Goal: Communication & Community: Answer question/provide support

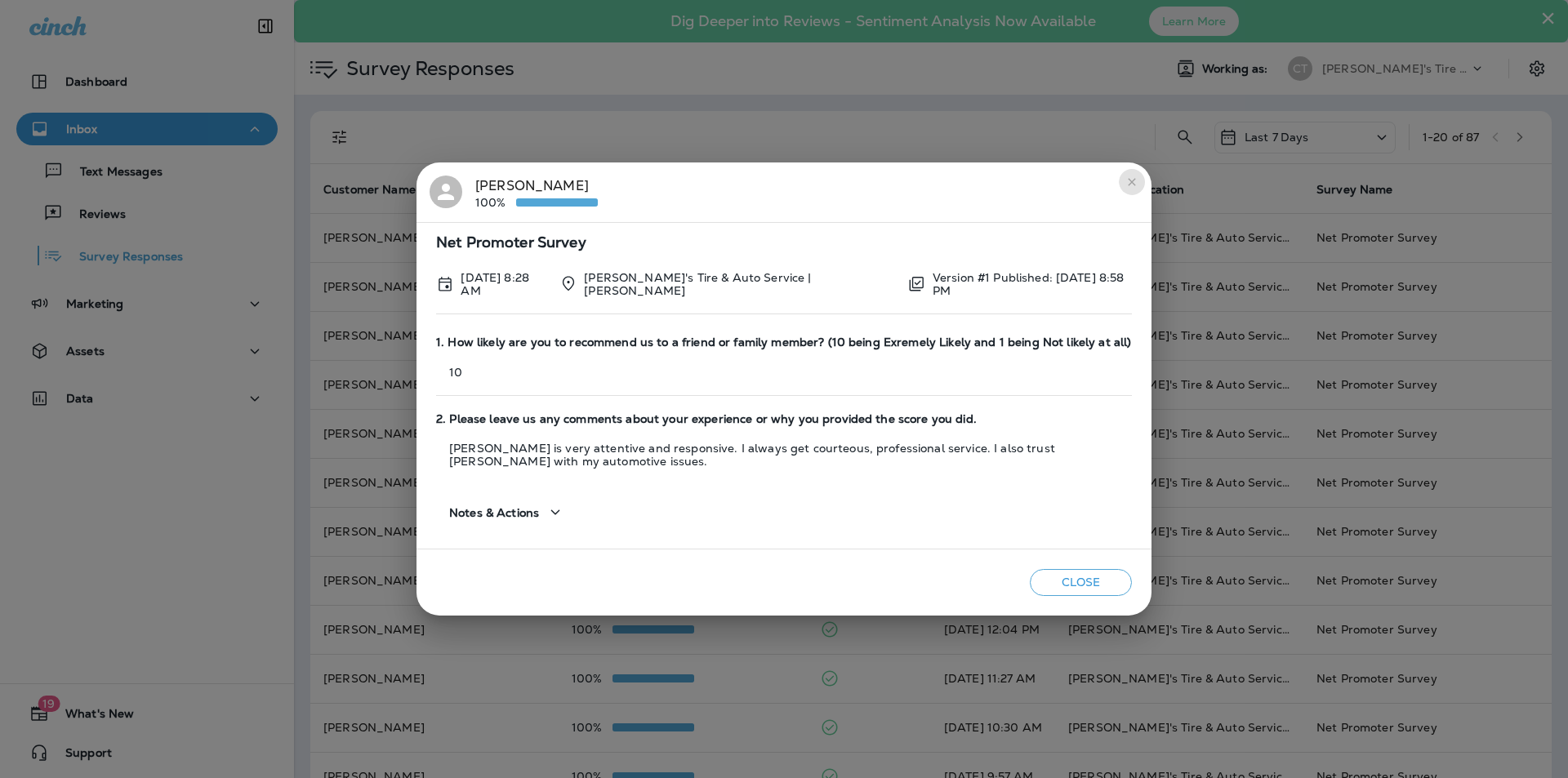
click at [1133, 185] on icon "close" at bounding box center [1131, 181] width 13 height 13
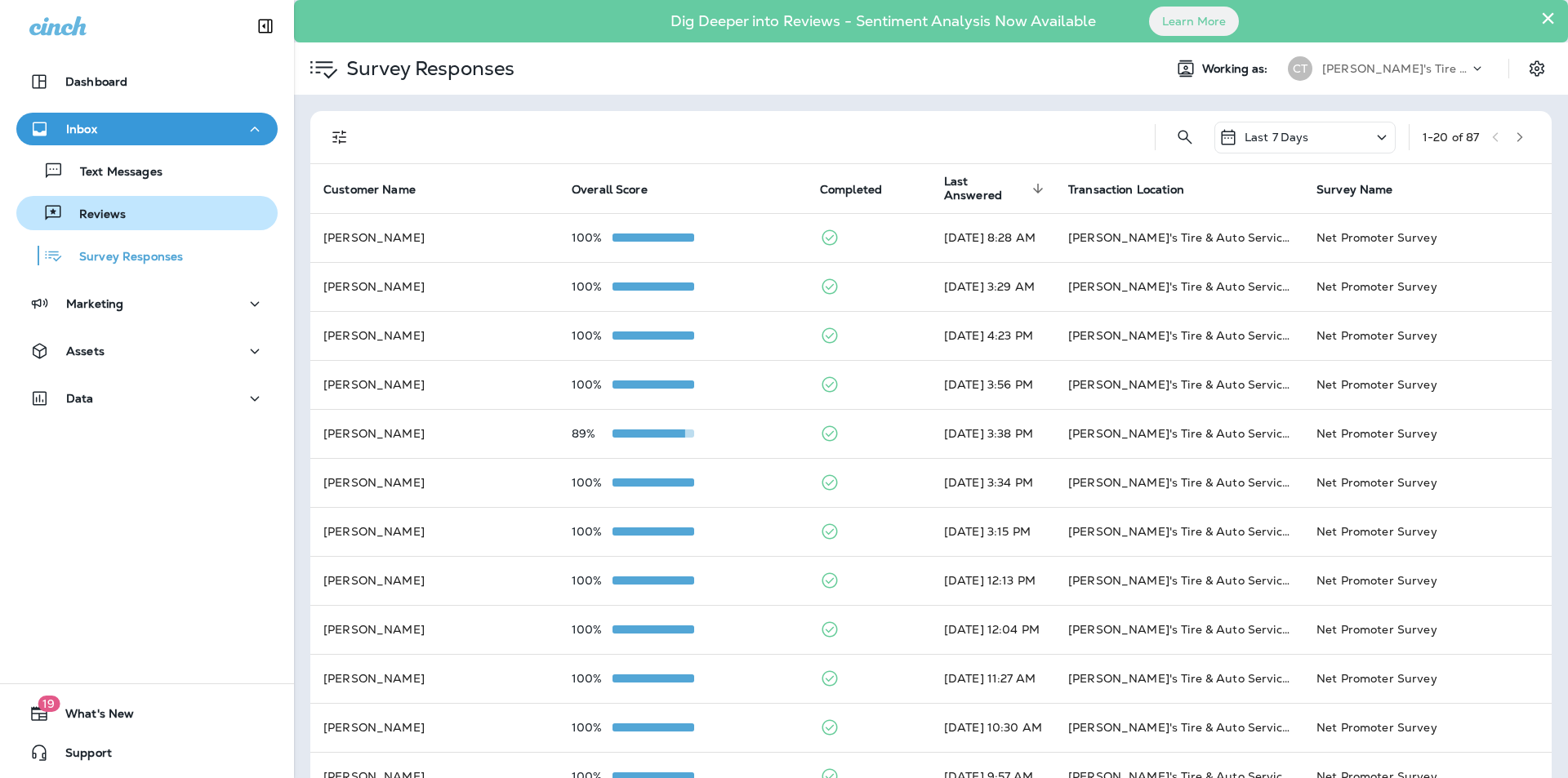
click at [96, 212] on p "Reviews" at bounding box center [94, 215] width 63 height 16
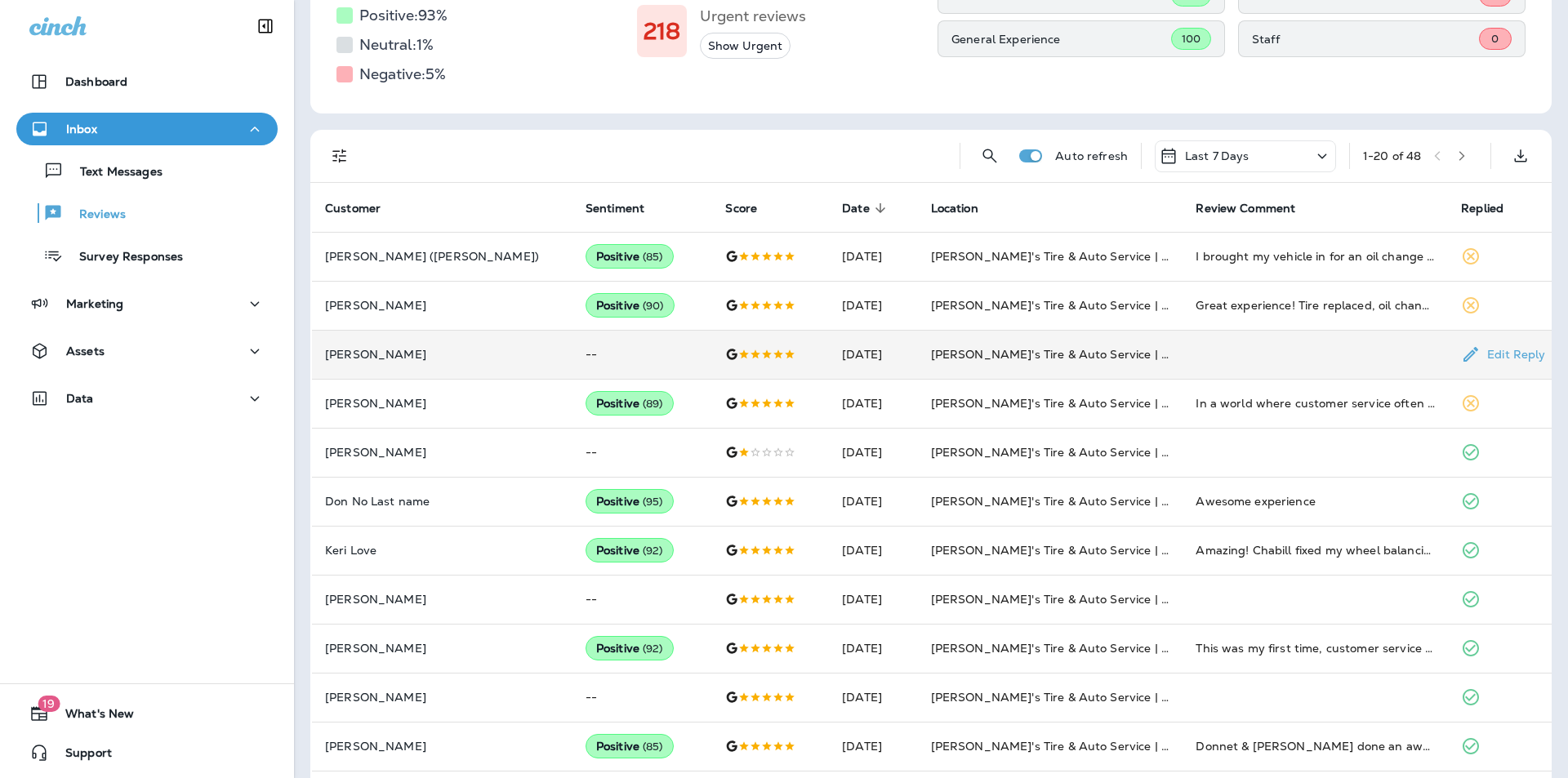
scroll to position [326, 0]
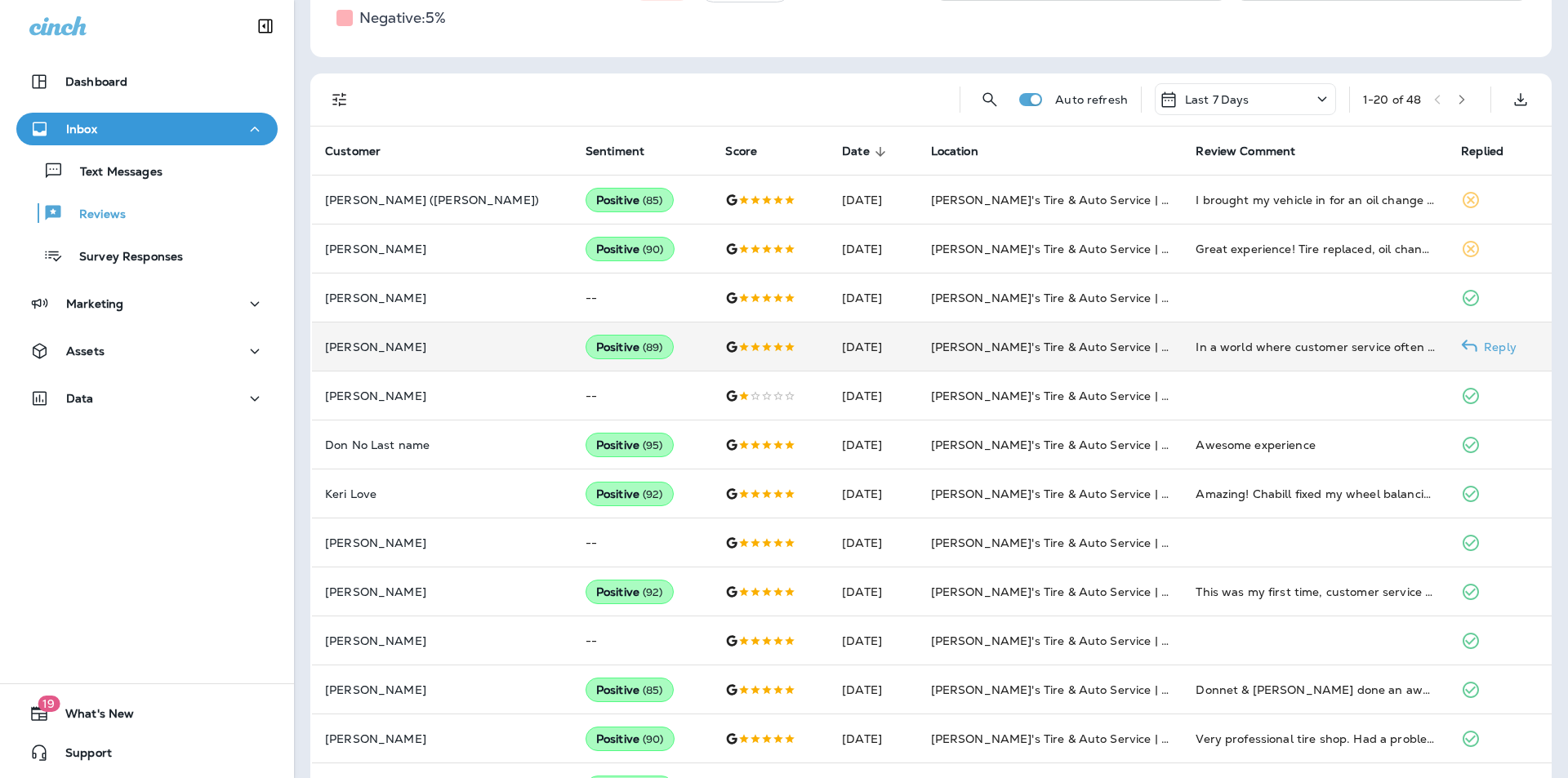
click at [1483, 343] on p "Reply" at bounding box center [1496, 346] width 39 height 13
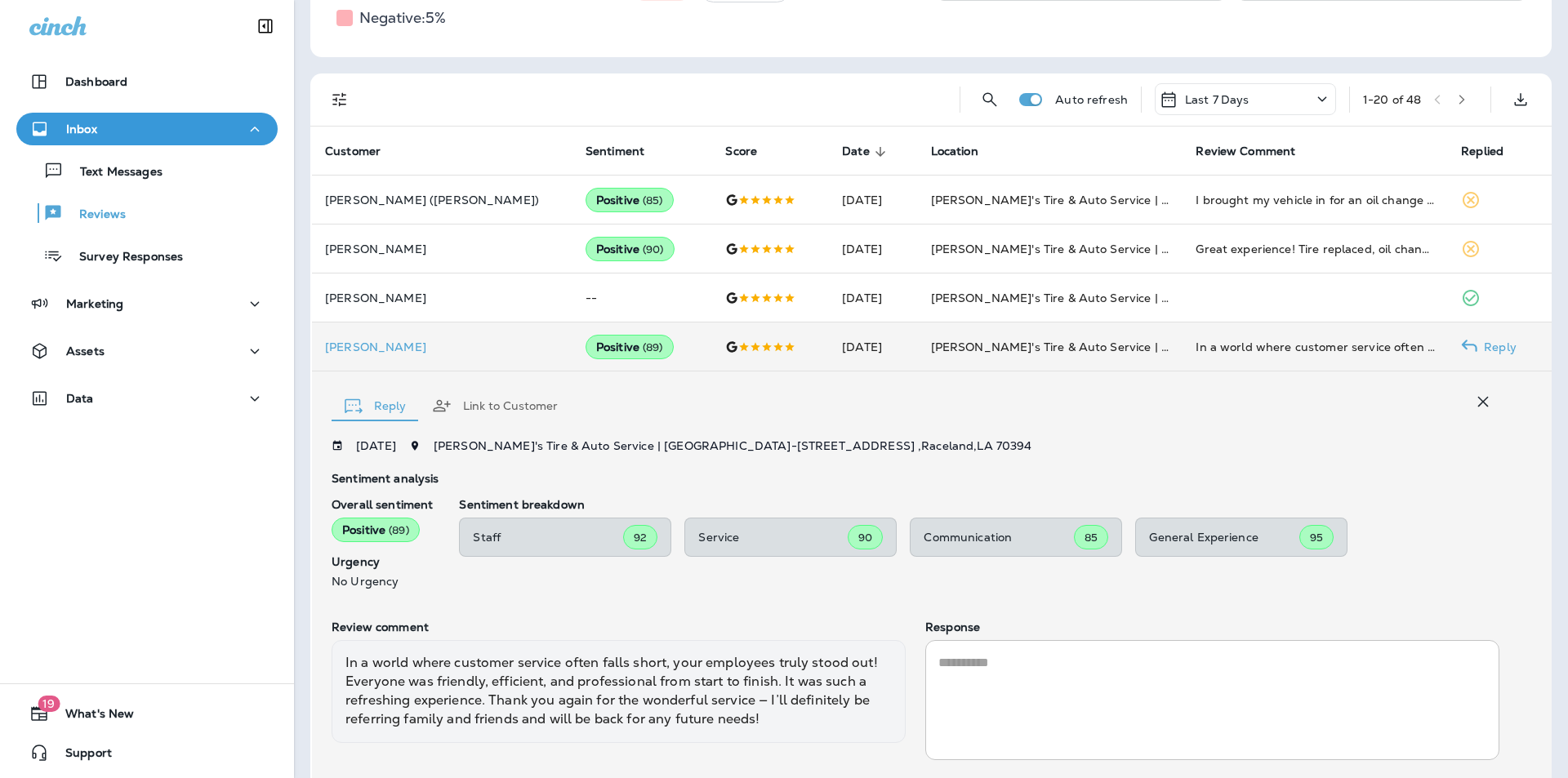
scroll to position [416, 0]
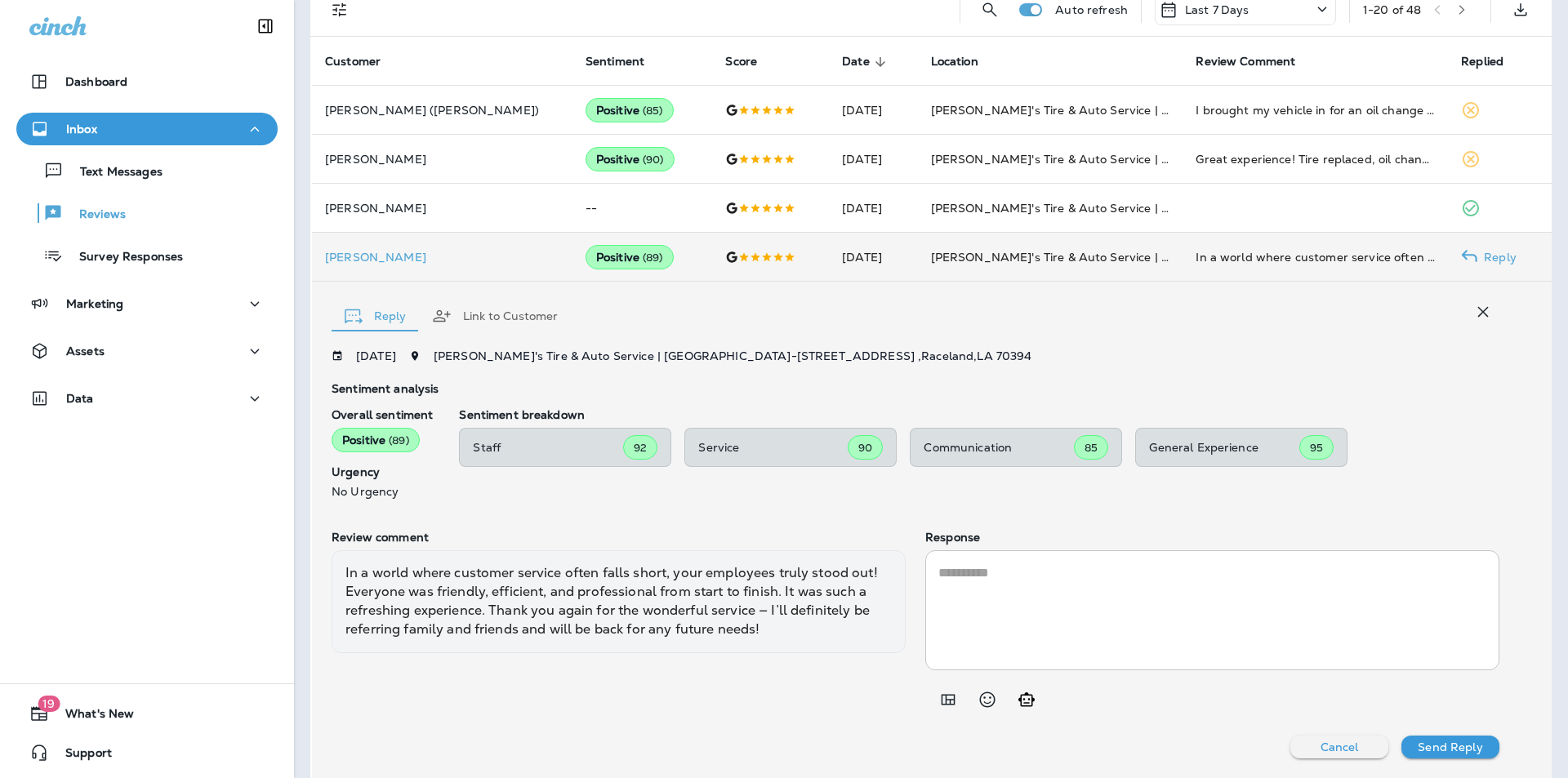
click at [1019, 699] on icon "Generate AI response" at bounding box center [1026, 699] width 20 height 20
type textarea "**********"
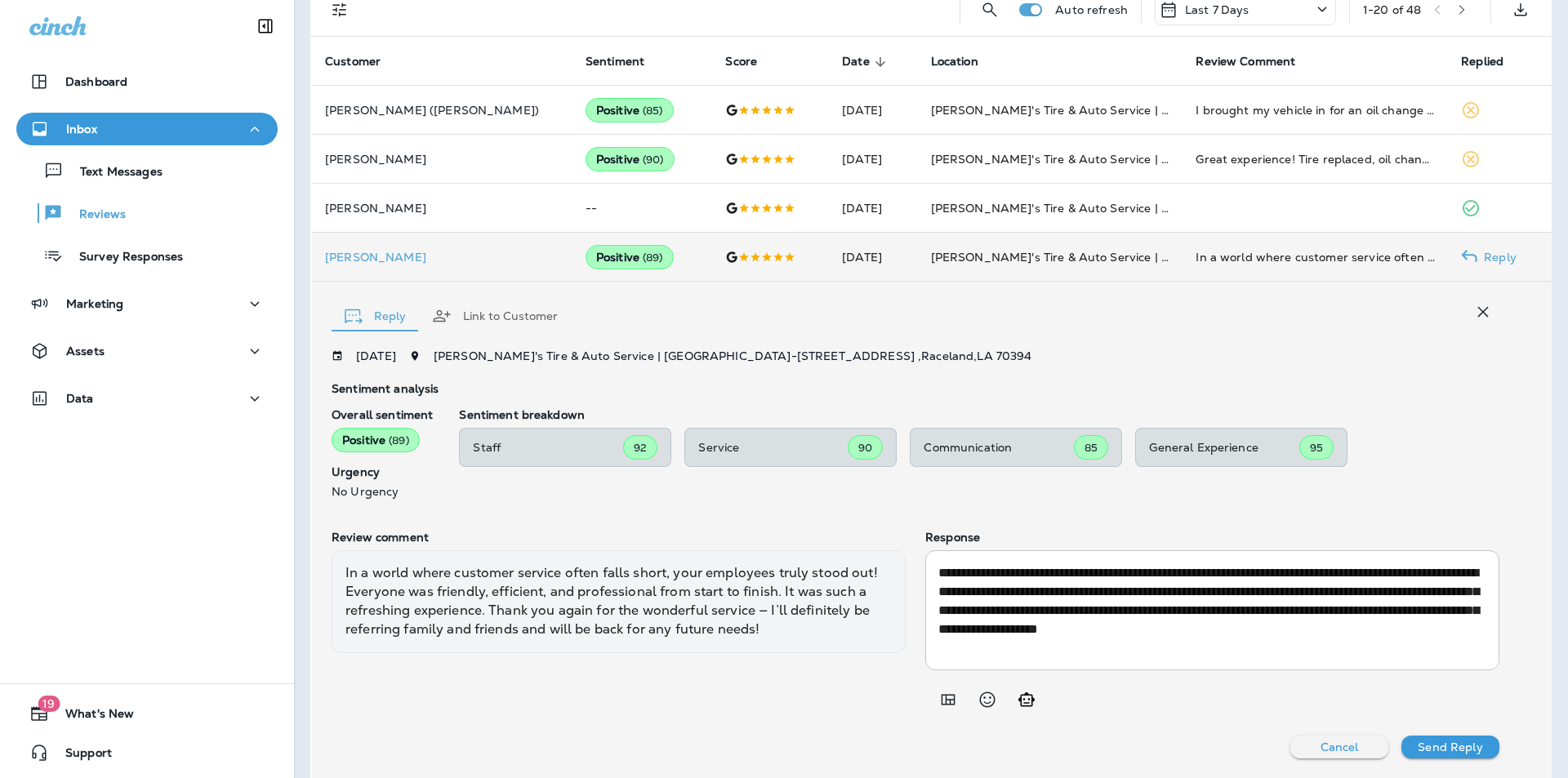
click at [1436, 749] on p "Send Reply" at bounding box center [1450, 747] width 65 height 13
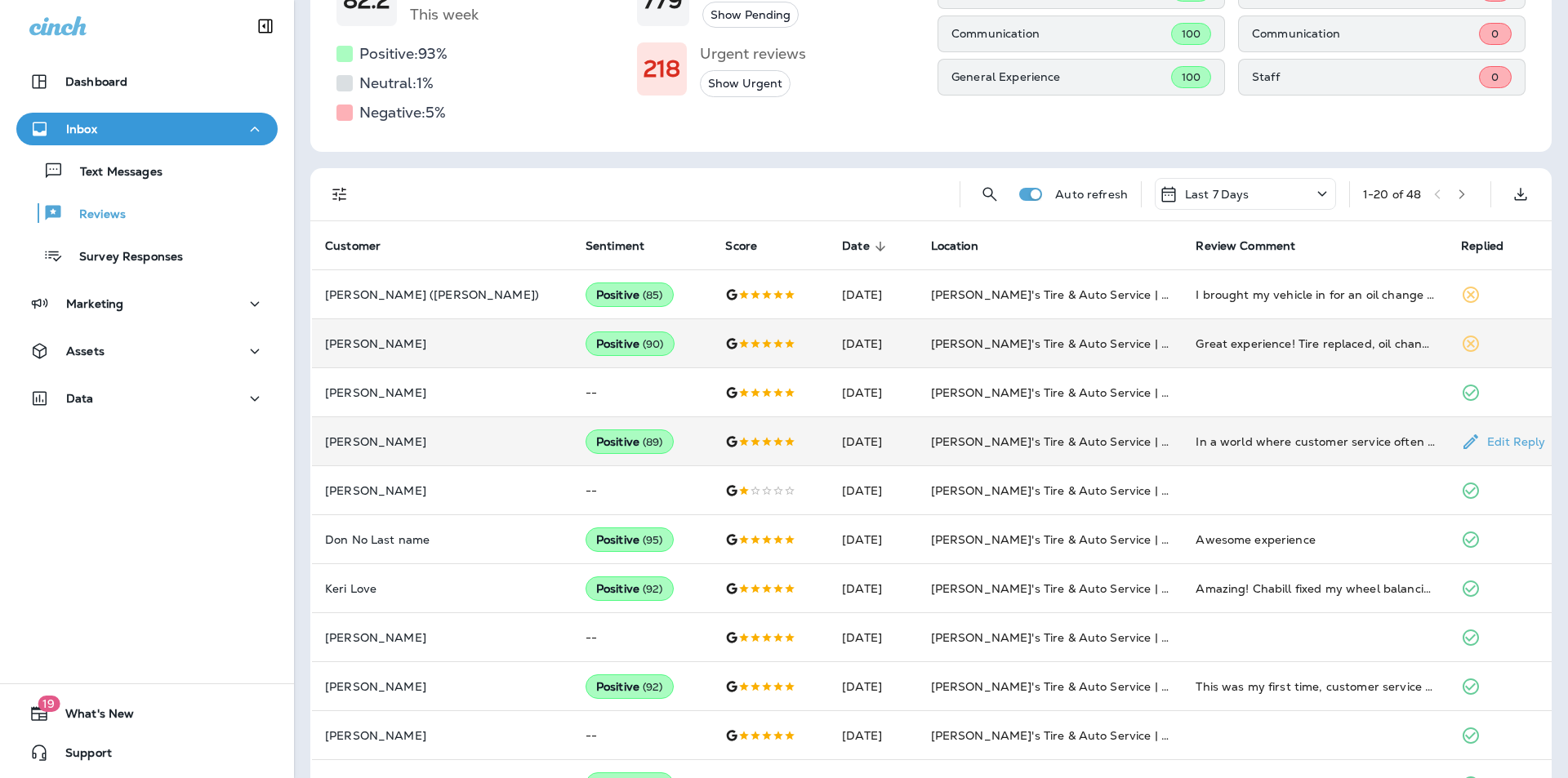
scroll to position [172, 0]
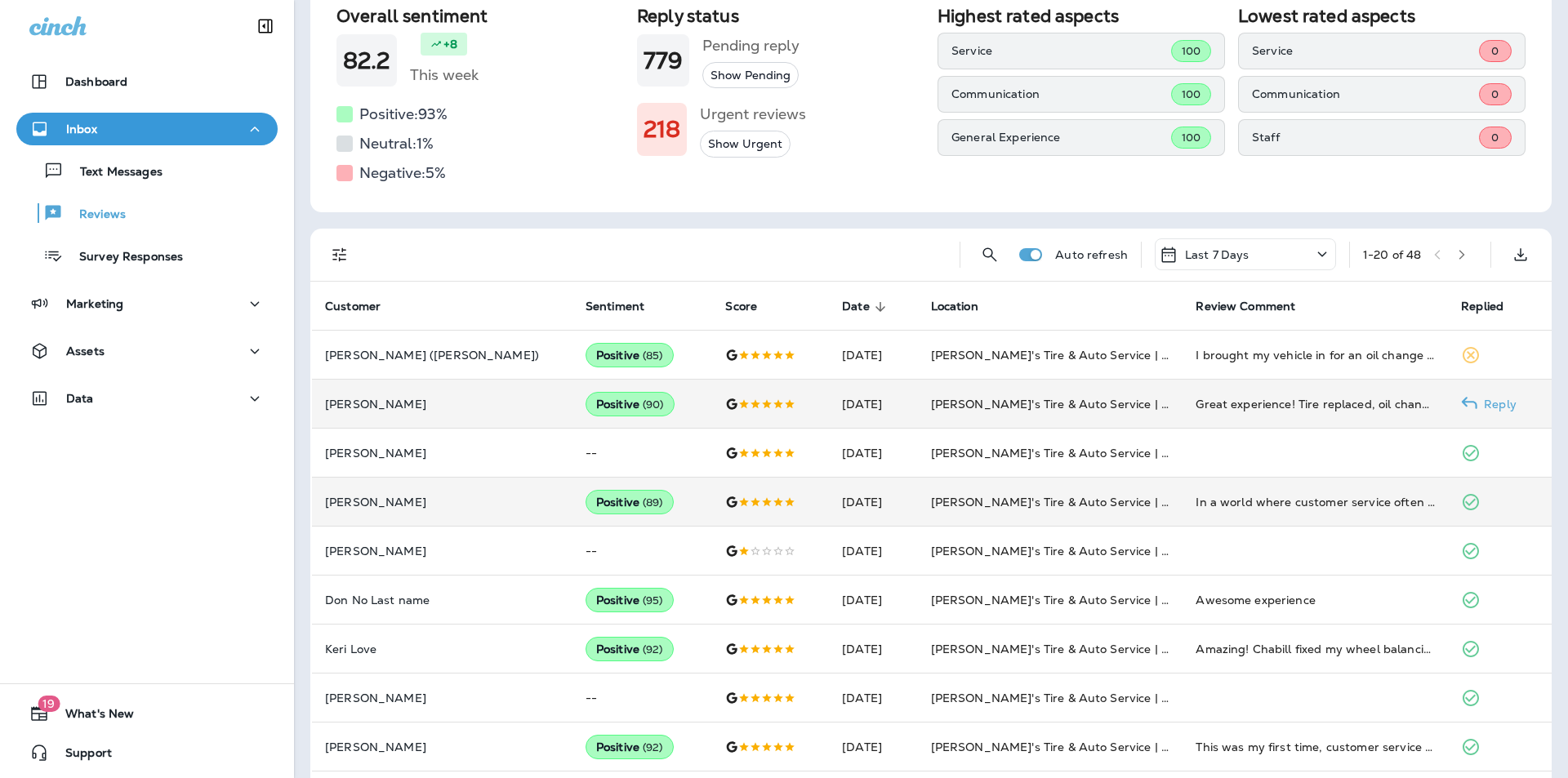
click at [1483, 401] on p "Reply" at bounding box center [1496, 404] width 39 height 13
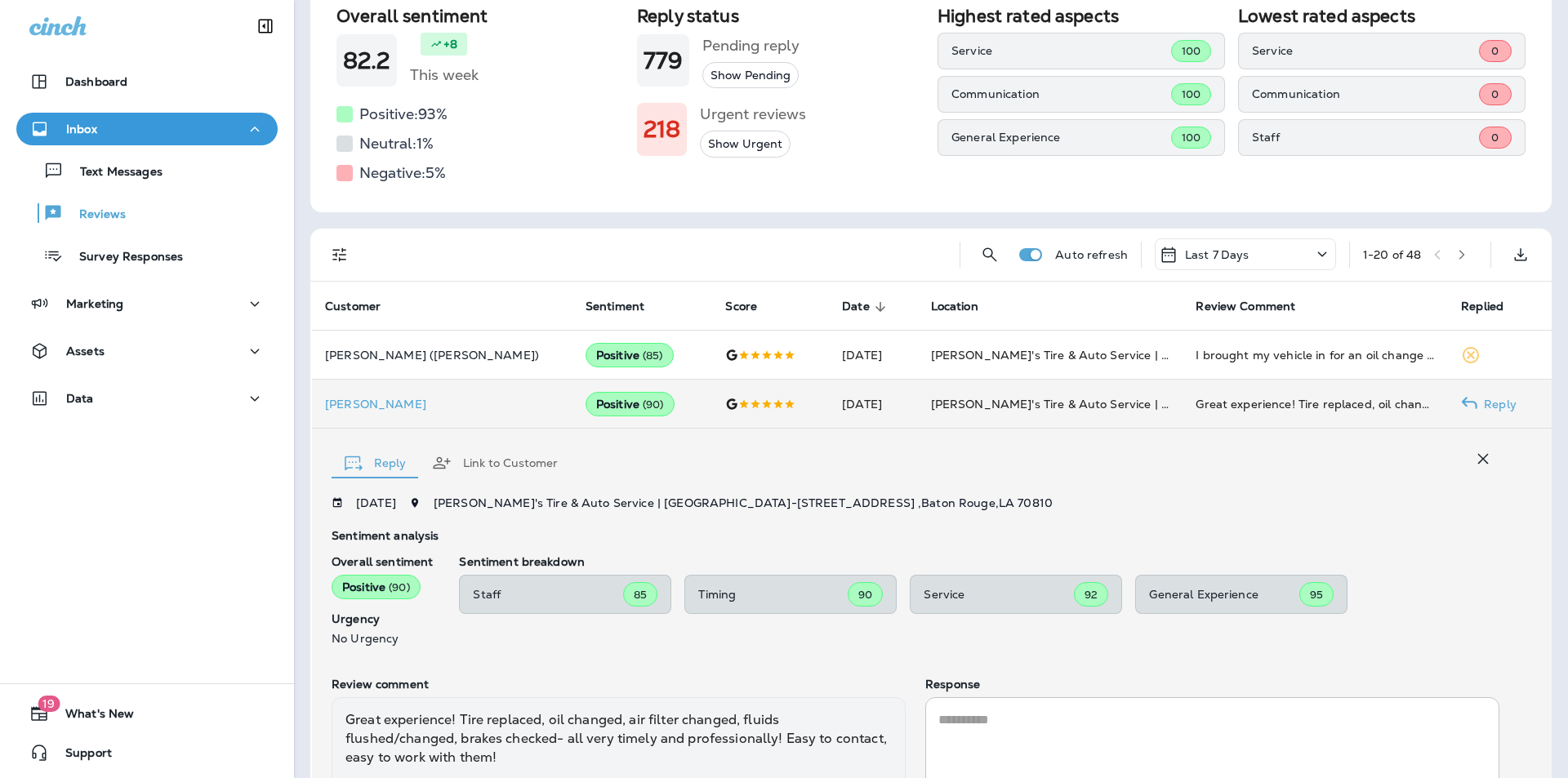
scroll to position [319, 0]
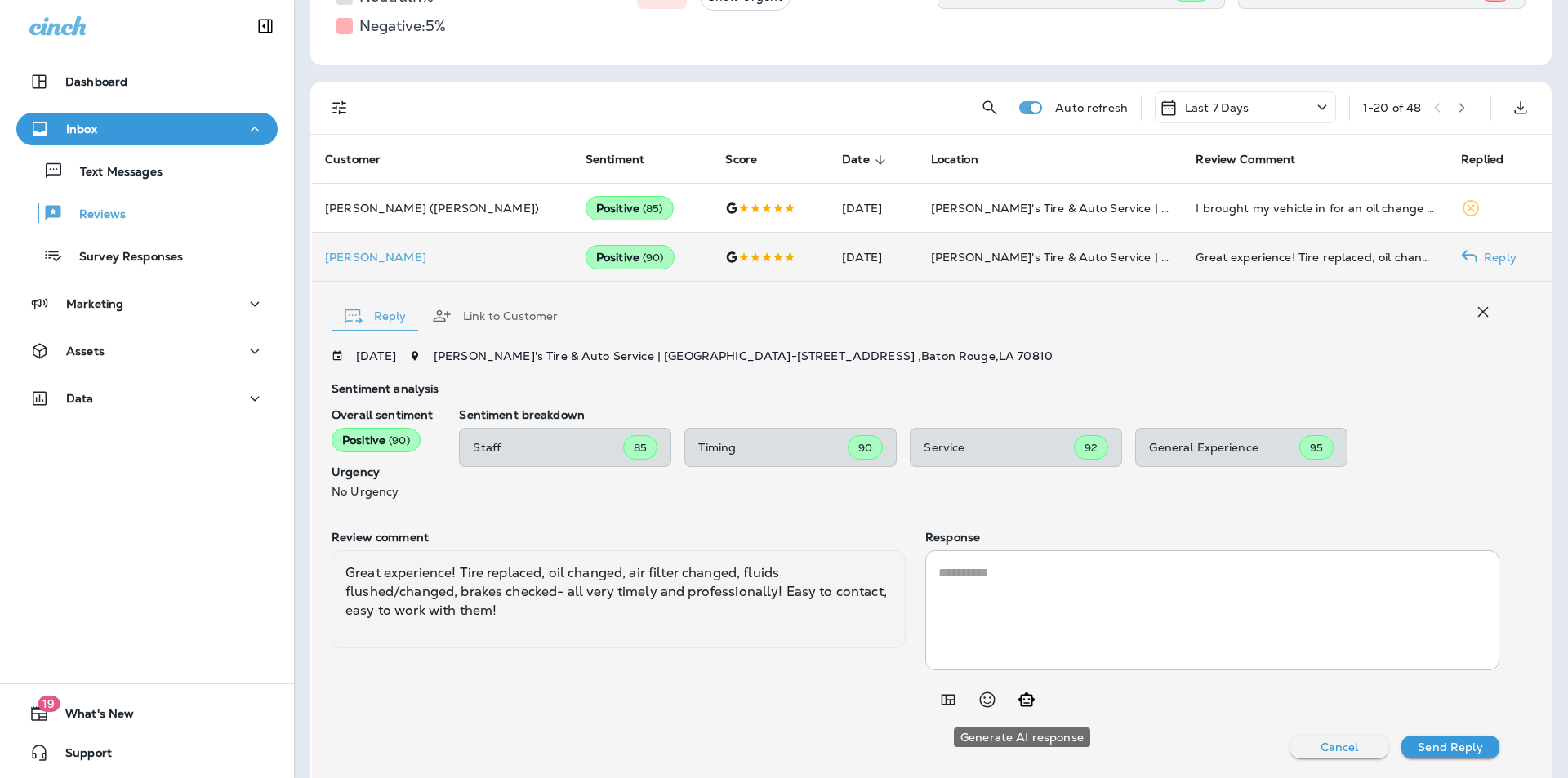
click at [1023, 702] on icon "Generate AI response" at bounding box center [1026, 699] width 20 height 20
type textarea "**********"
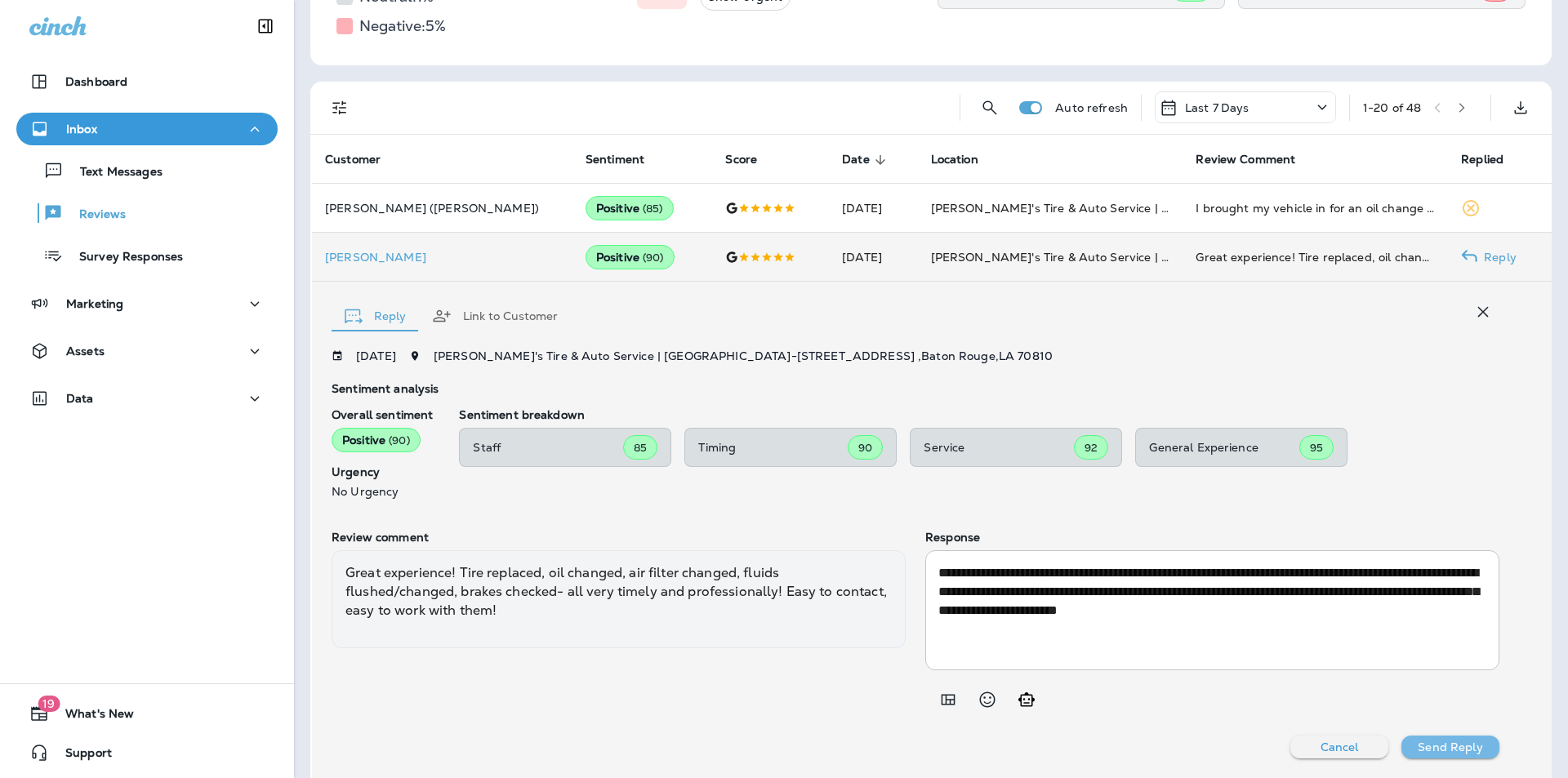
click at [1442, 743] on p "Send Reply" at bounding box center [1450, 747] width 65 height 13
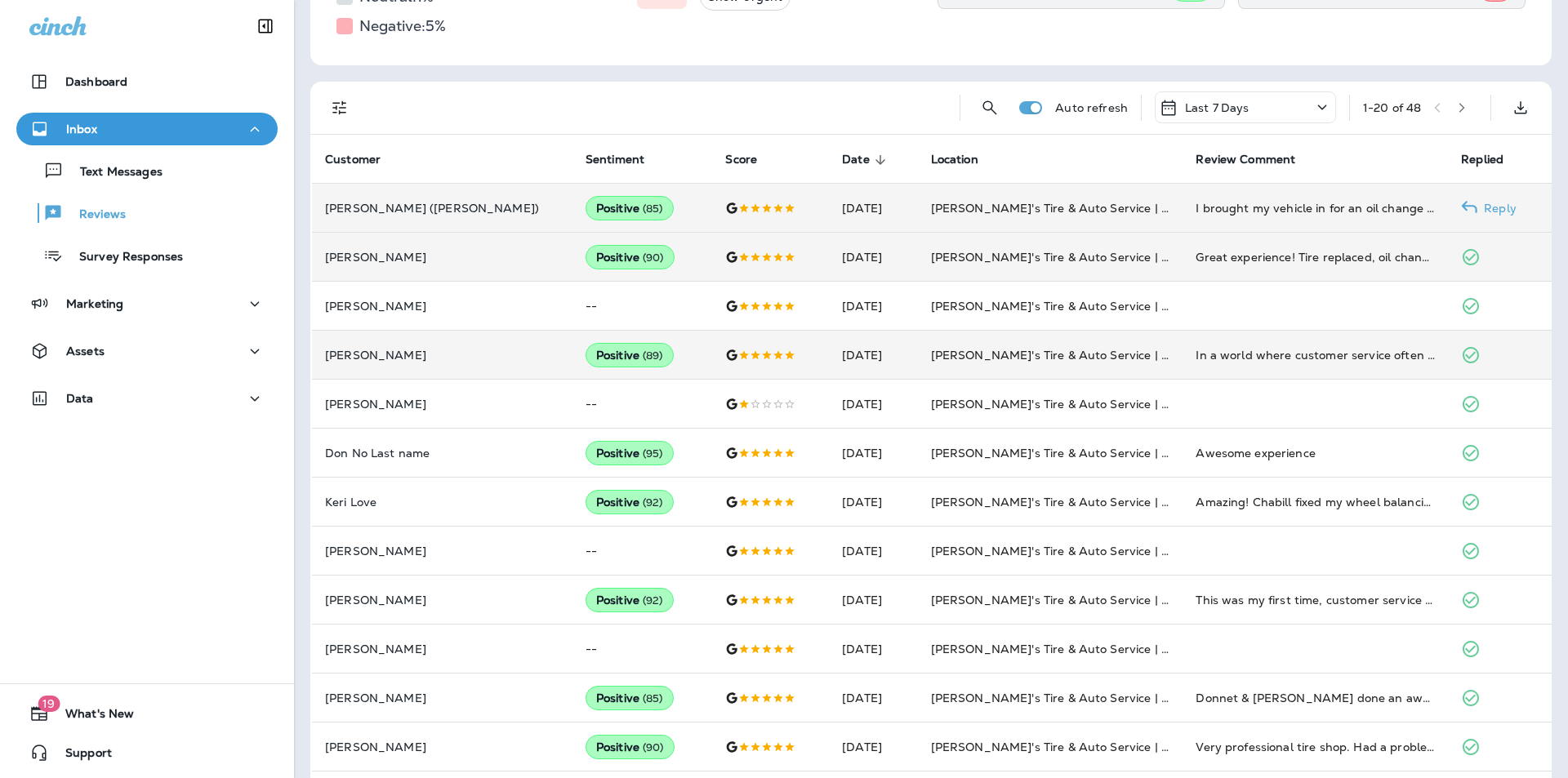
click at [1489, 206] on p "Reply" at bounding box center [1496, 208] width 39 height 13
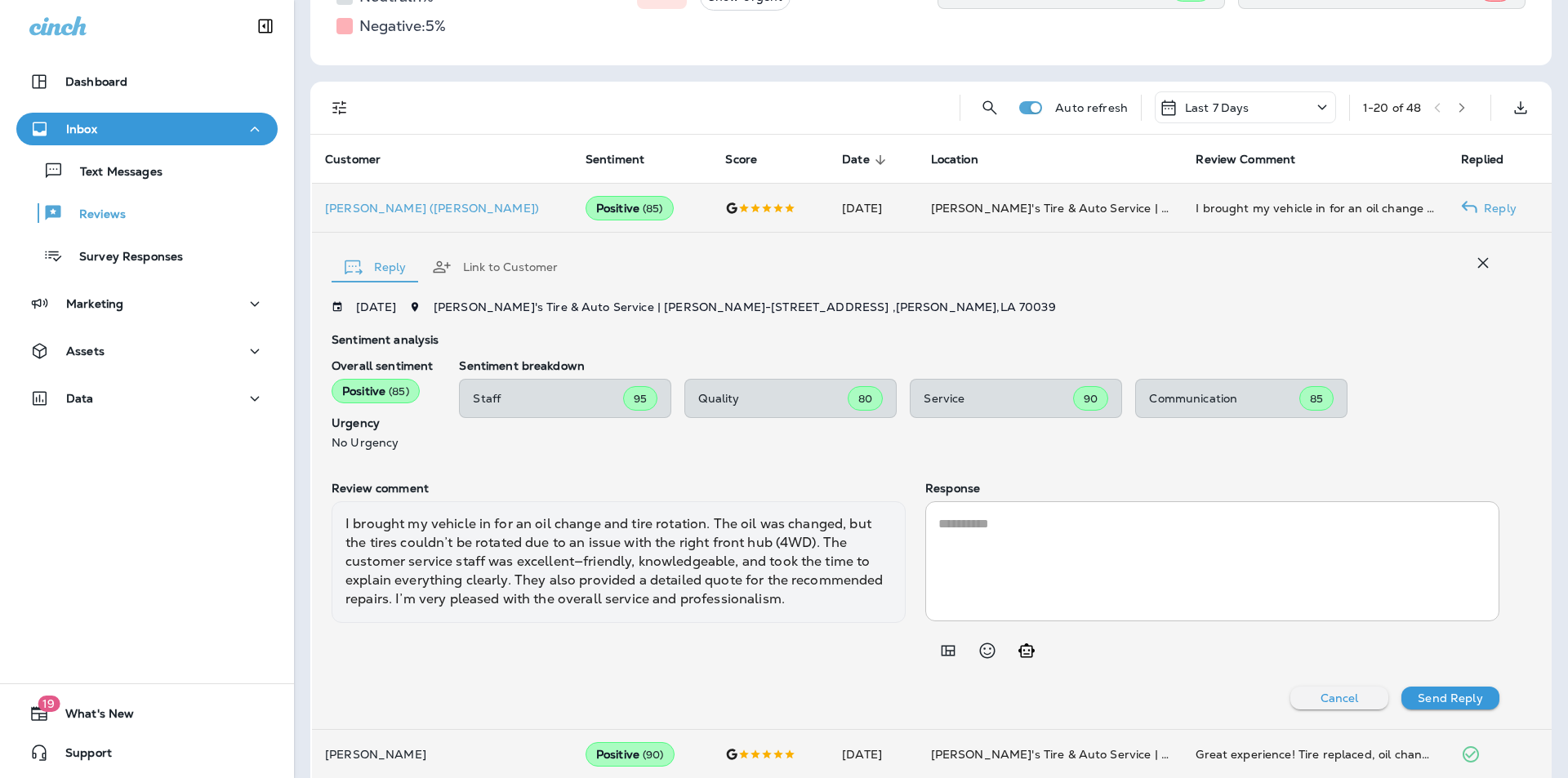
click at [1018, 651] on icon "Generate AI response" at bounding box center [1026, 650] width 16 height 14
type textarea "**********"
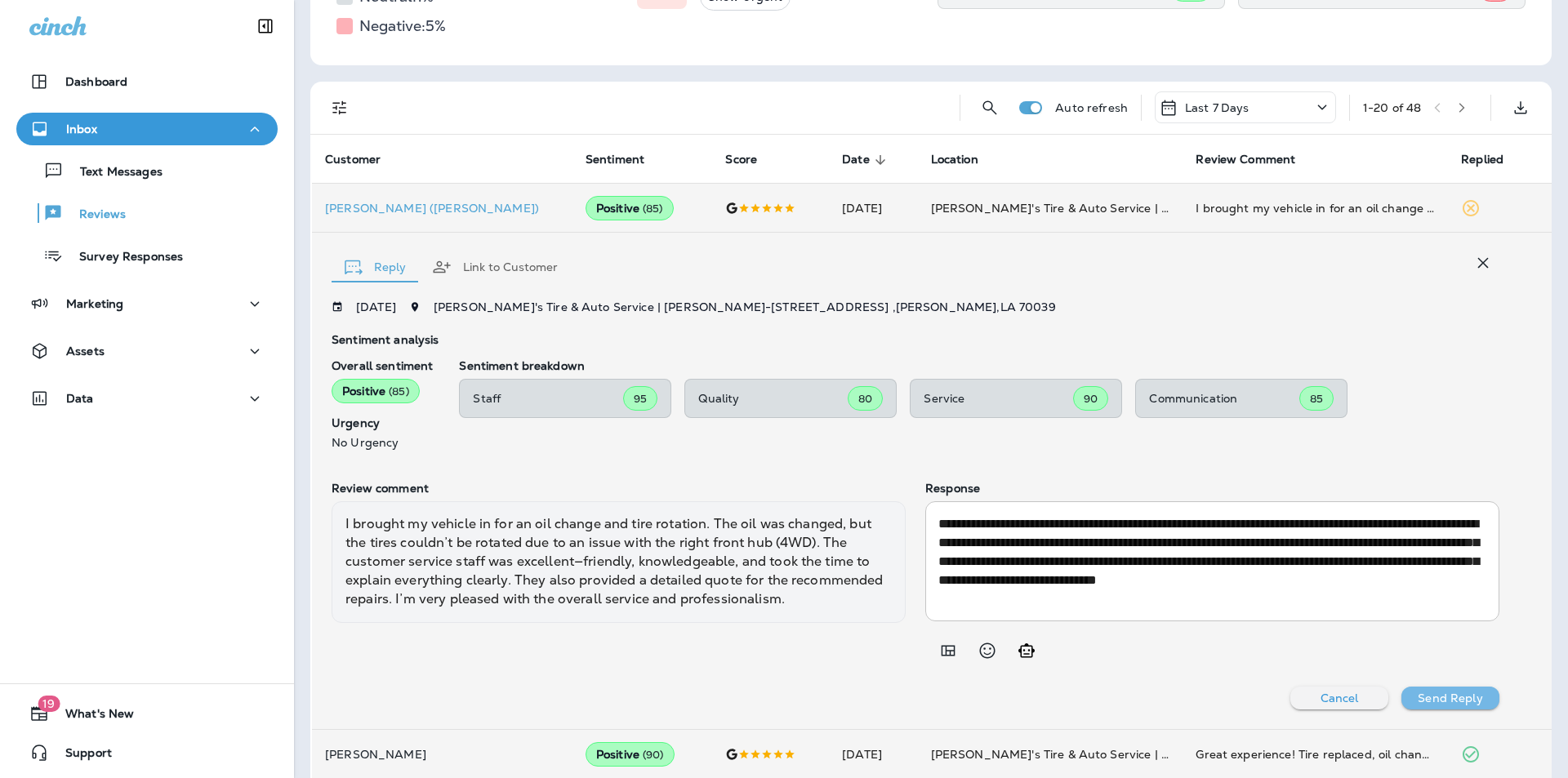
click at [1452, 696] on p "Send Reply" at bounding box center [1450, 698] width 65 height 13
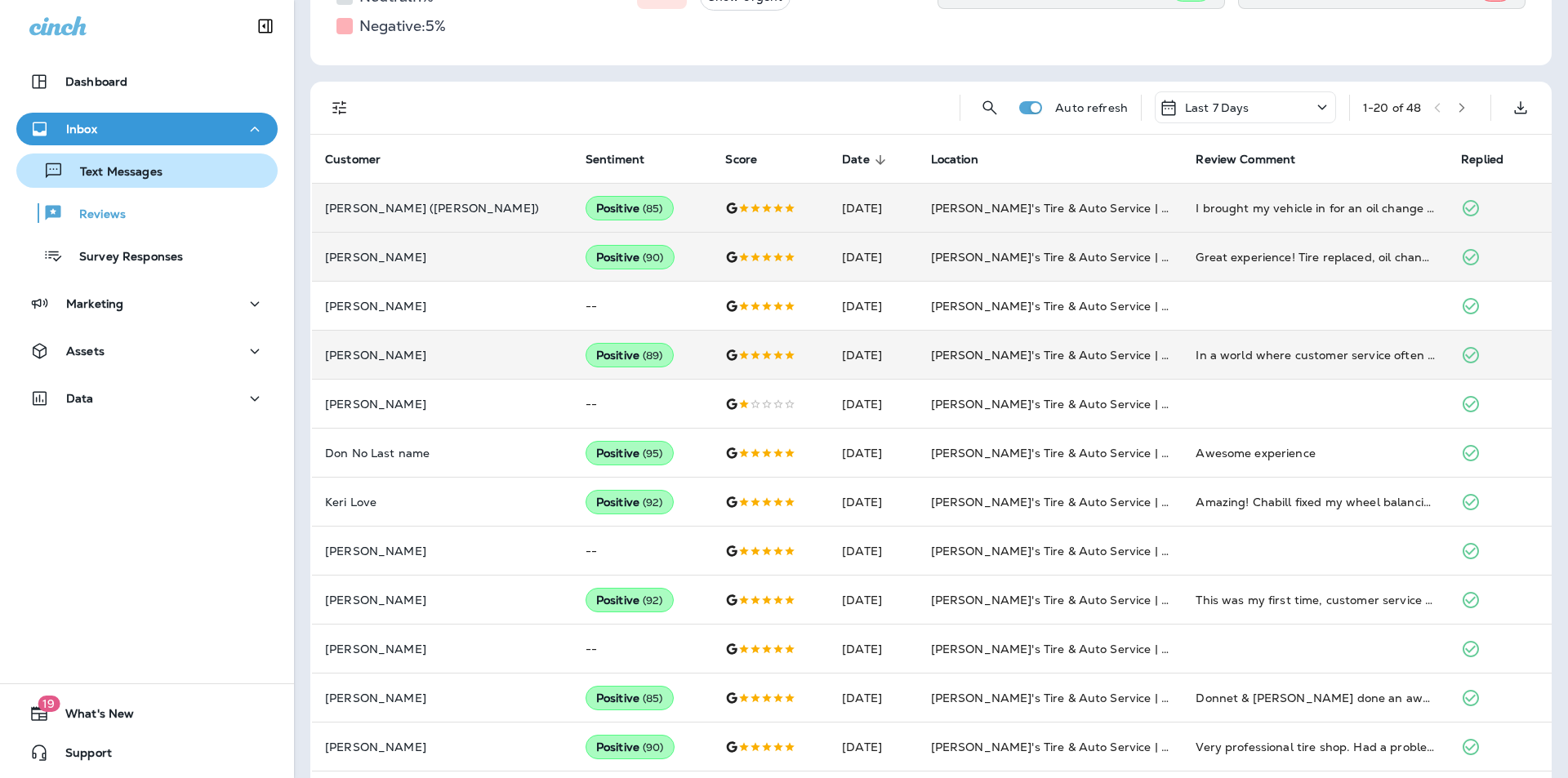
click at [110, 167] on p "Text Messages" at bounding box center [113, 173] width 98 height 16
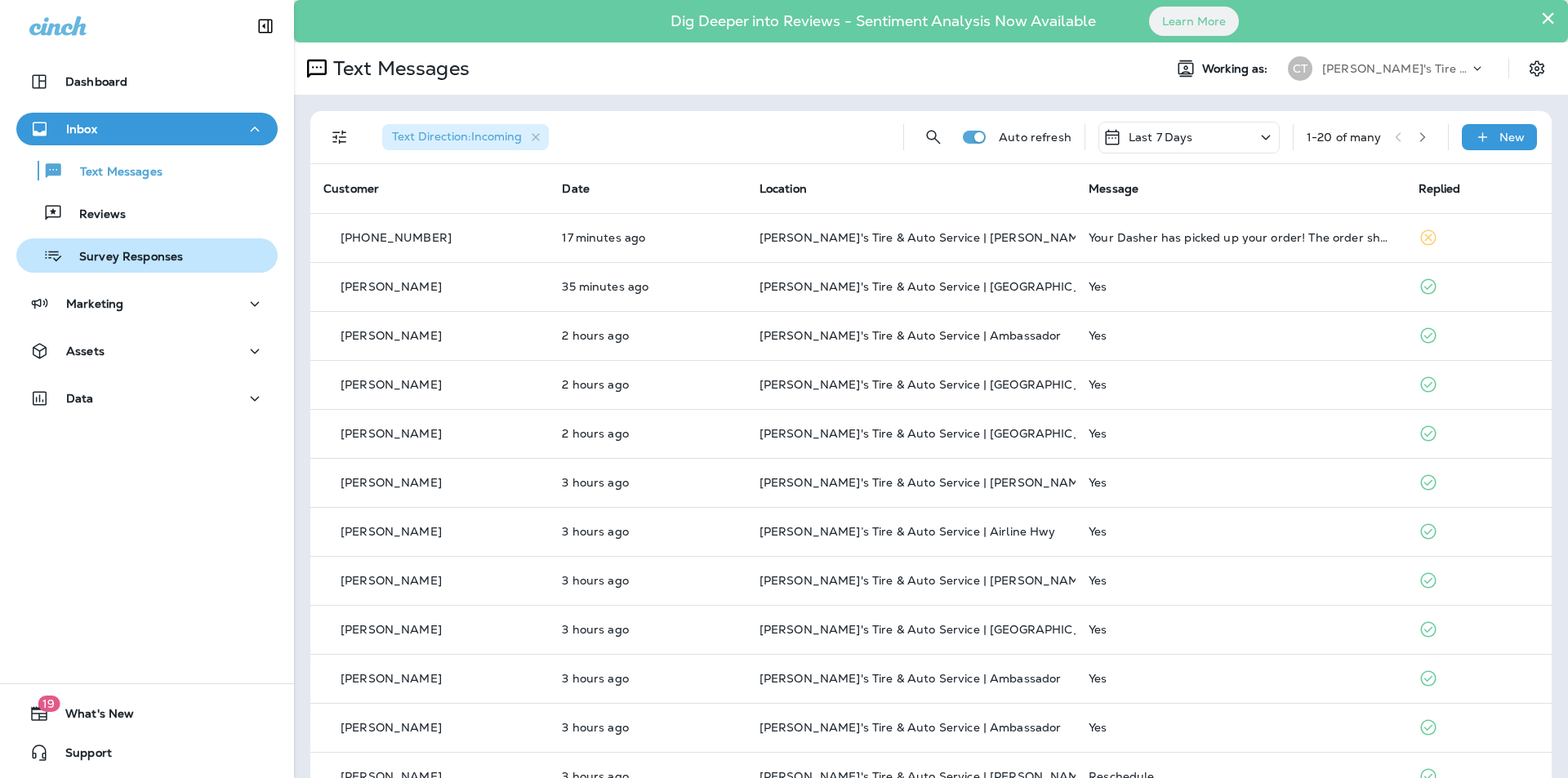
click at [111, 251] on p "Survey Responses" at bounding box center [123, 257] width 120 height 16
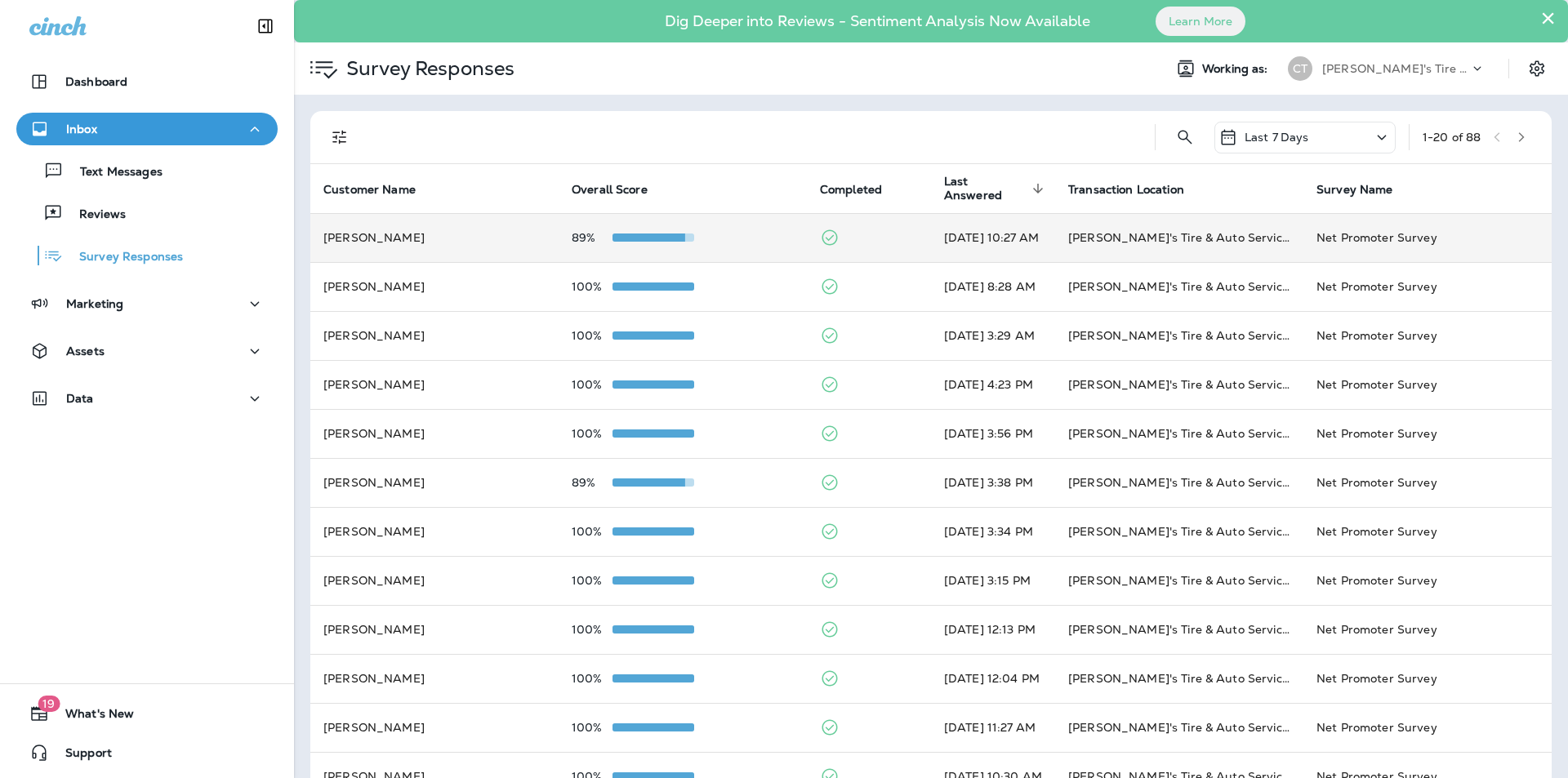
click at [743, 229] on td "89%" at bounding box center [682, 237] width 248 height 49
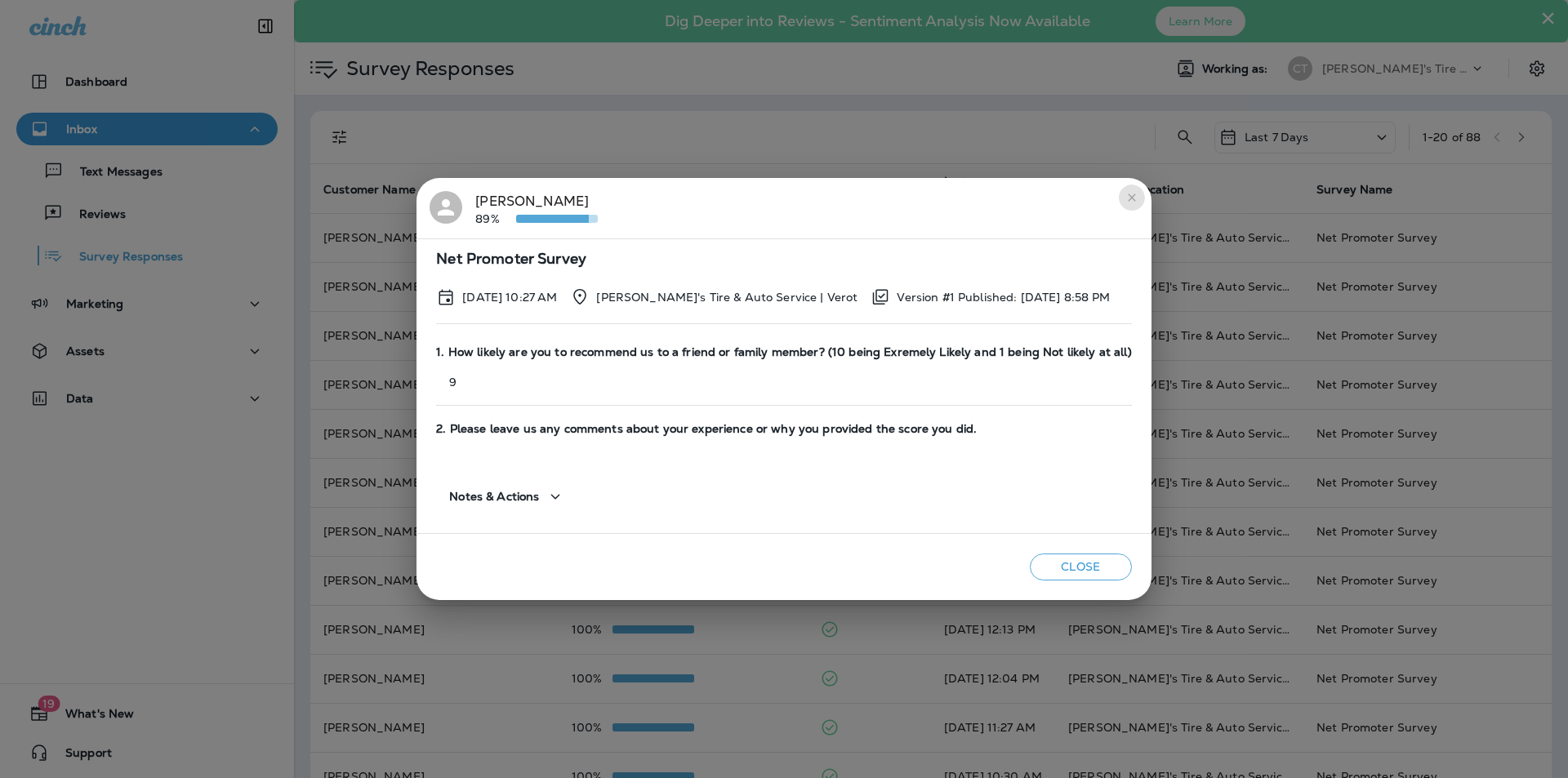
click at [1125, 195] on icon "close" at bounding box center [1131, 197] width 13 height 13
